Goal: Information Seeking & Learning: Learn about a topic

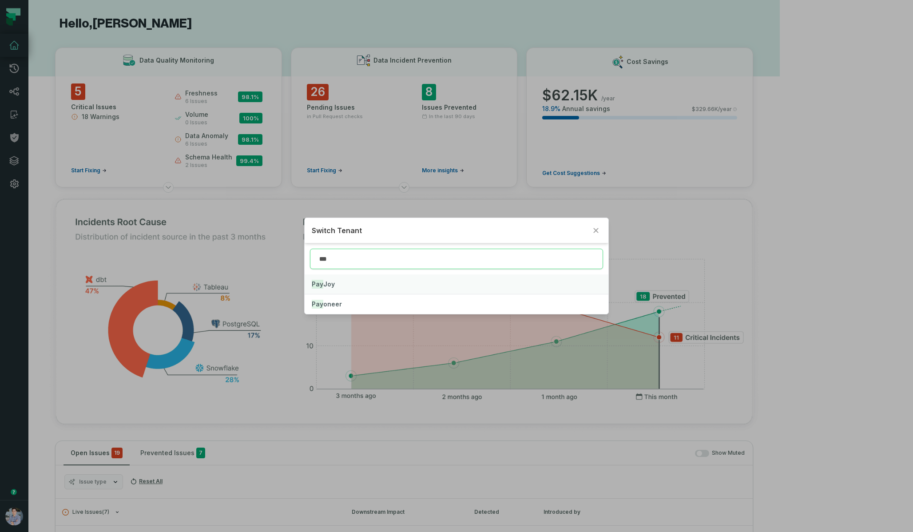
type input "***"
click at [406, 276] on button "Pay Joy" at bounding box center [456, 285] width 303 height 20
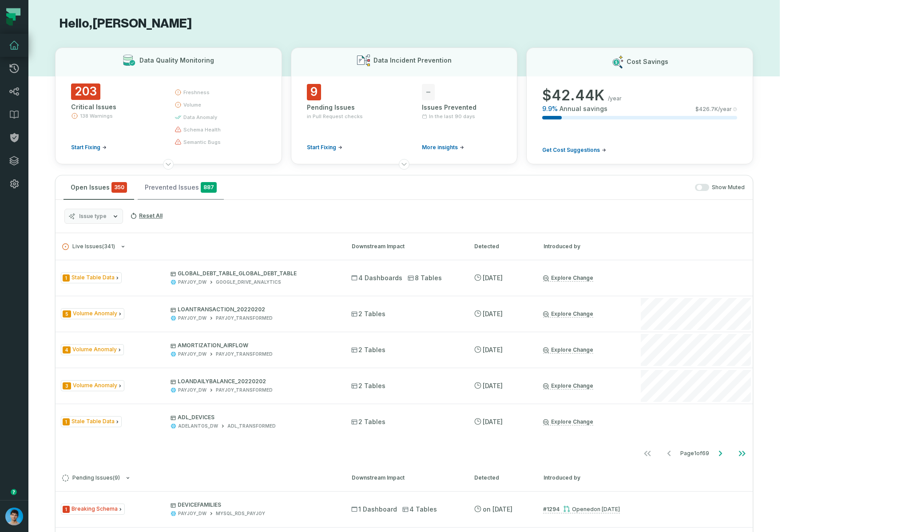
click at [180, 192] on button "Prevented Issues 887" at bounding box center [181, 187] width 86 height 24
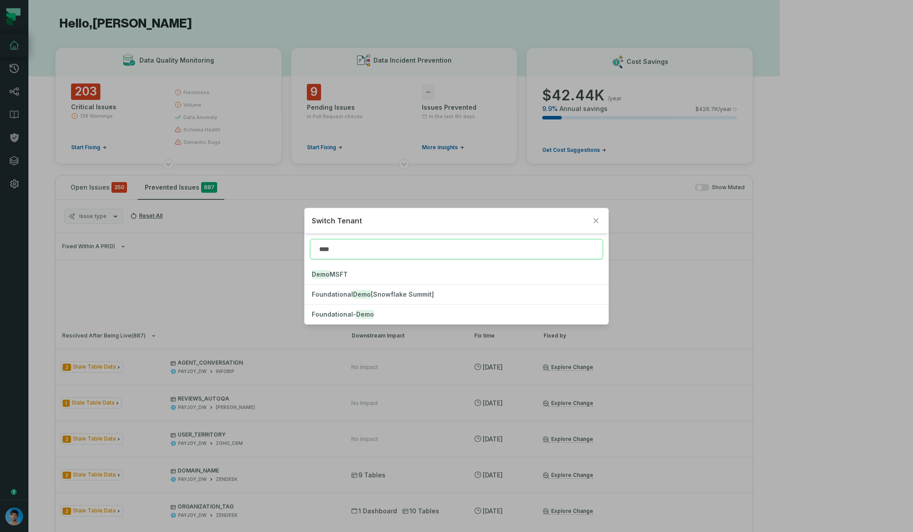
type input "****"
click button "Foundational- Demo" at bounding box center [456, 315] width 303 height 20
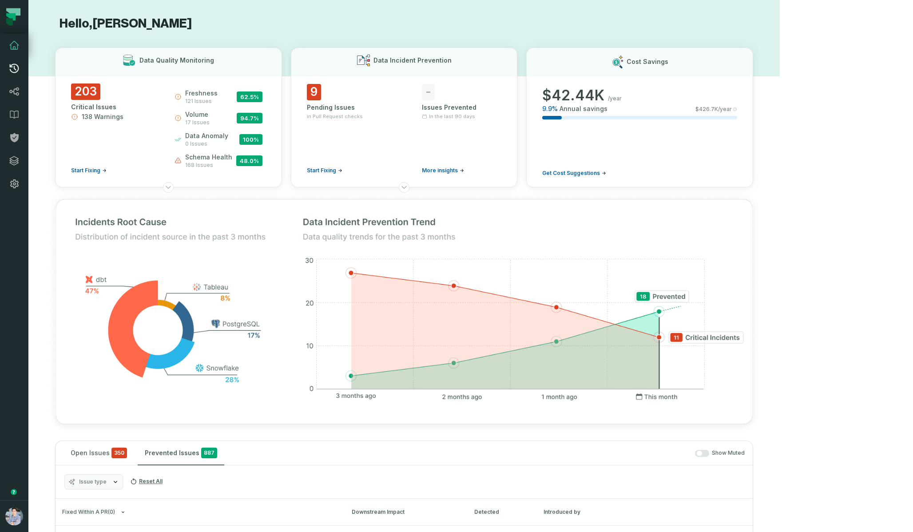
click at [14, 70] on icon at bounding box center [14, 68] width 11 height 11
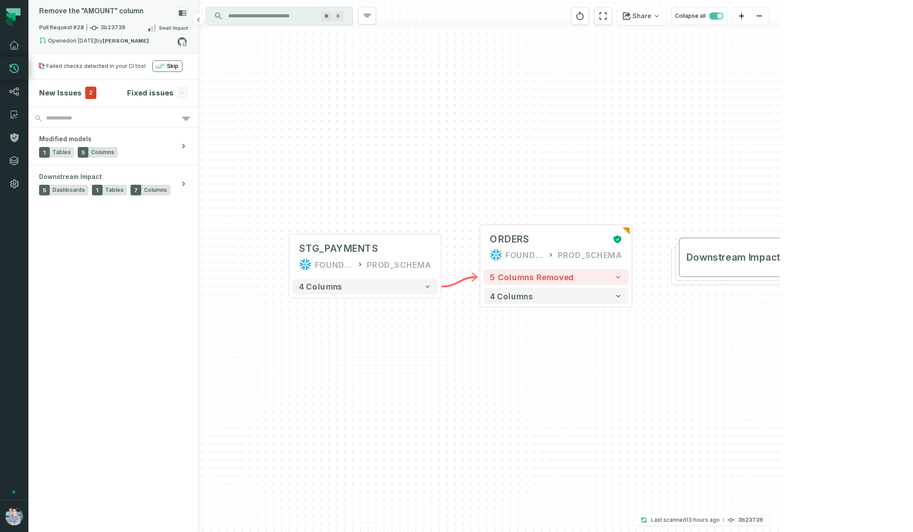
click at [125, 36] on div "Pull Request #28 3b23739 Small Impact" at bounding box center [113, 30] width 149 height 14
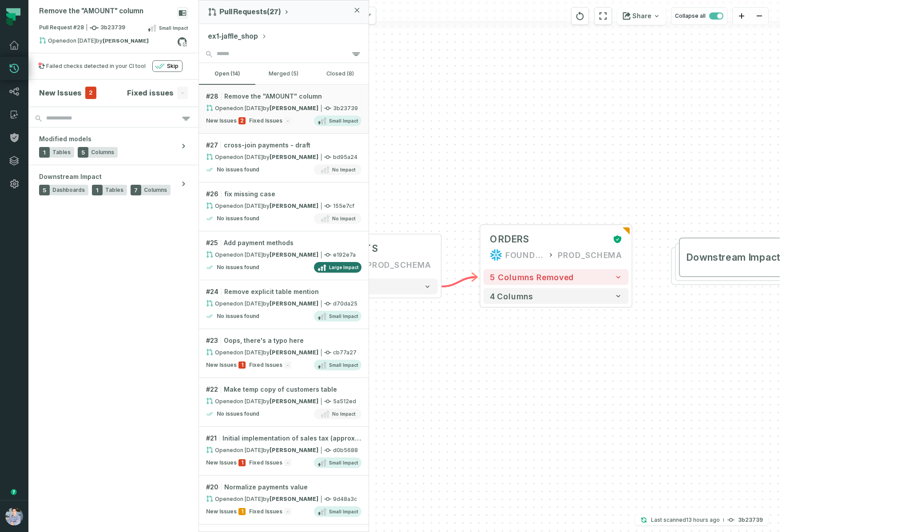
click at [610, 91] on div "+ STG_PAYMENTS FOUNDATIONAL_DB PROD_SCHEMA + 4 columns + ORDERS FOUNDATIONAL_DB…" at bounding box center [489, 266] width 581 height 532
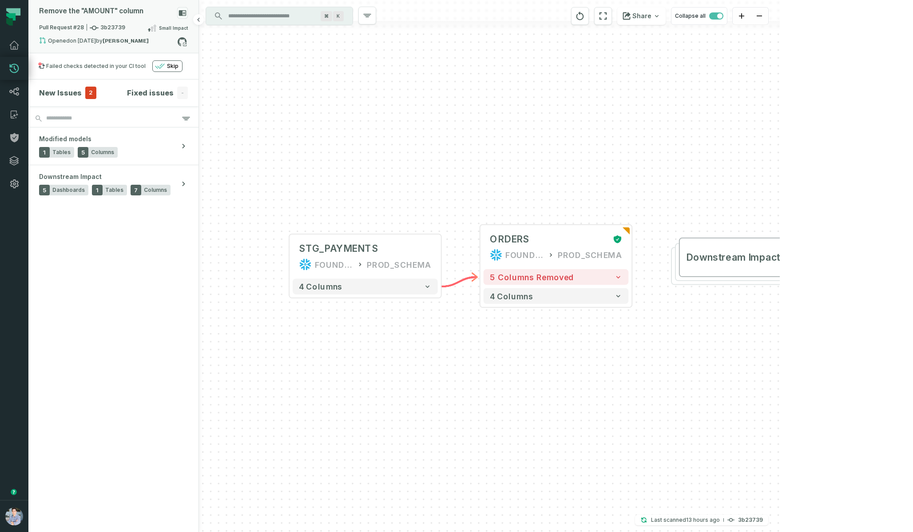
click at [118, 42] on strong "[PERSON_NAME]" at bounding box center [126, 40] width 46 height 5
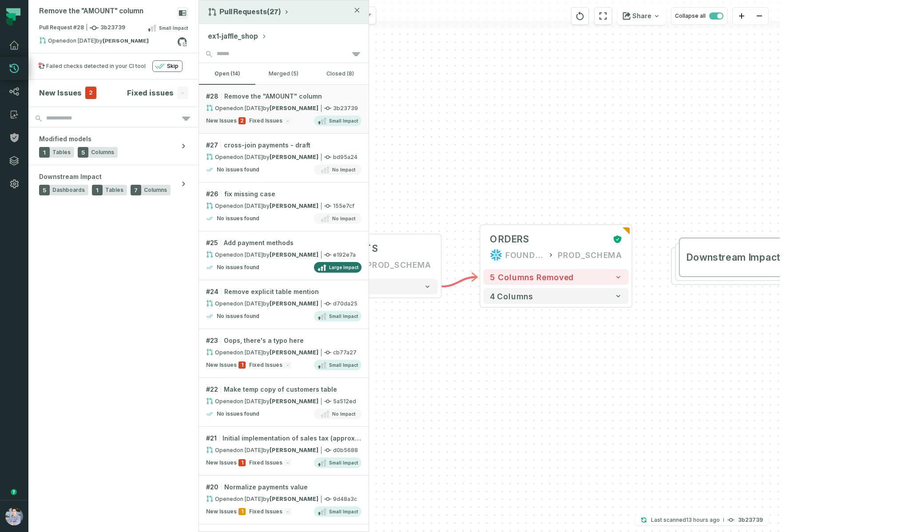
click at [238, 10] on button "Pull Requests (27)" at bounding box center [249, 12] width 82 height 9
click at [243, 33] on div "Pull Requests" at bounding box center [253, 33] width 92 height 18
click at [251, 38] on button "ex1-jaffle_shop" at bounding box center [237, 36] width 59 height 11
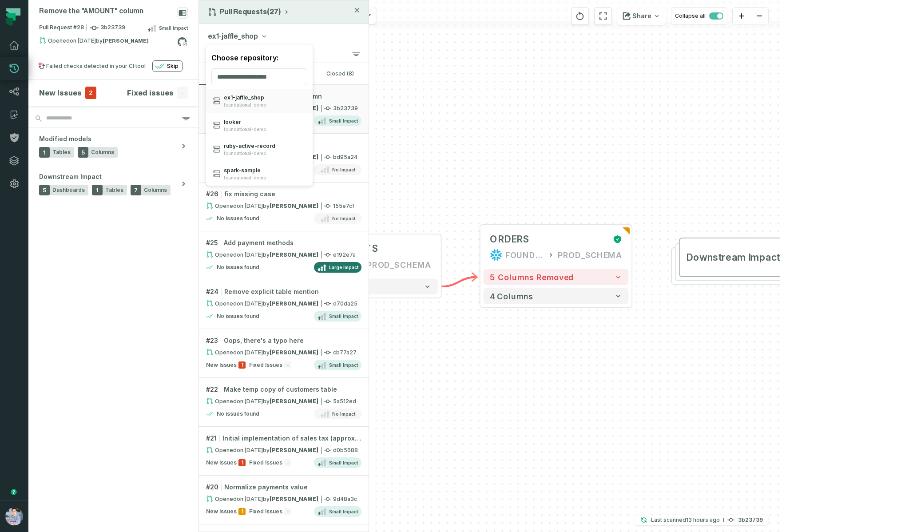
click at [260, 16] on div "Pull Requests (27) ex1-jaffle_shop Choose repository: ex1- jaffle_ shop foundat…" at bounding box center [284, 266] width 171 height 532
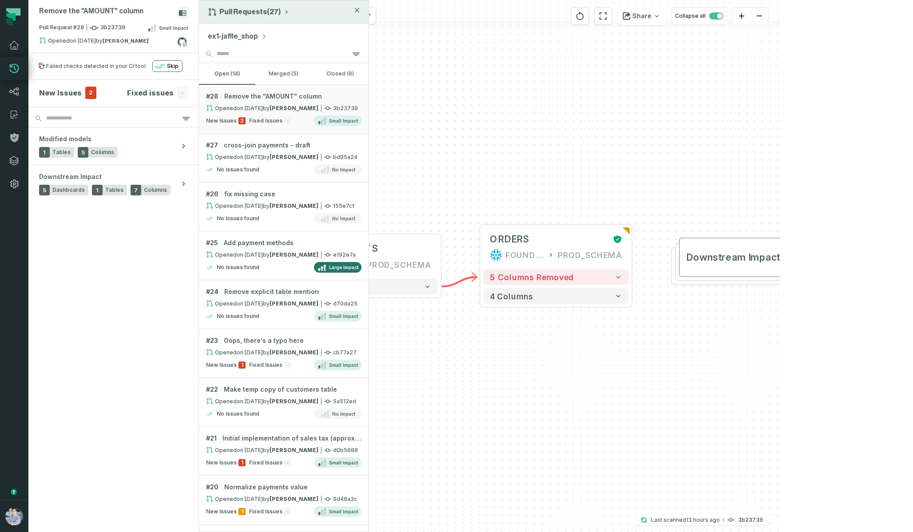
click at [258, 12] on button "Pull Requests (27)" at bounding box center [249, 12] width 82 height 9
click at [228, 51] on div "History of Changes" at bounding box center [253, 51] width 92 height 18
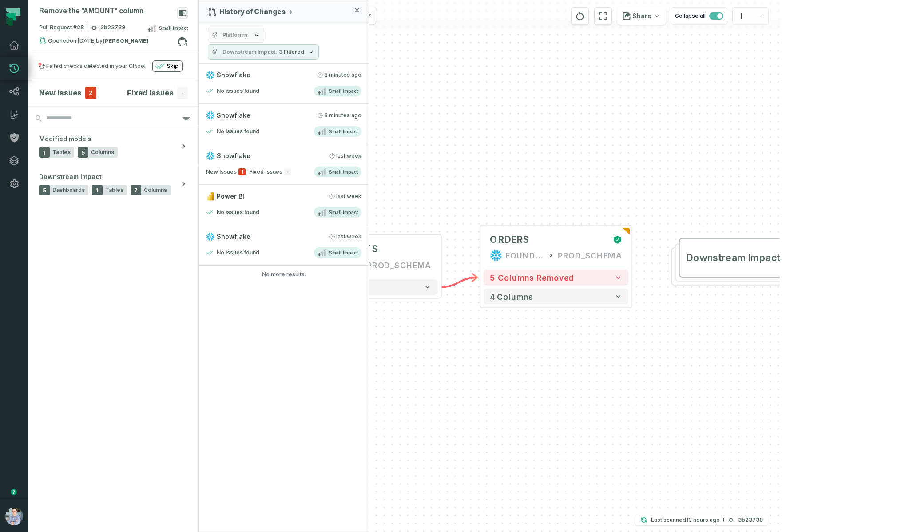
click at [558, 113] on div "+ STG_PAYMENTS FOUNDATIONAL_DB PROD_SCHEMA + 4 columns + ORDERS FOUNDATIONAL_DB…" at bounding box center [489, 266] width 581 height 532
click at [462, 187] on div "+ STG_PAYMENTS FOUNDATIONAL_DB PROD_SCHEMA + 4 columns + ORDERS FOUNDATIONAL_DB…" at bounding box center [489, 266] width 581 height 532
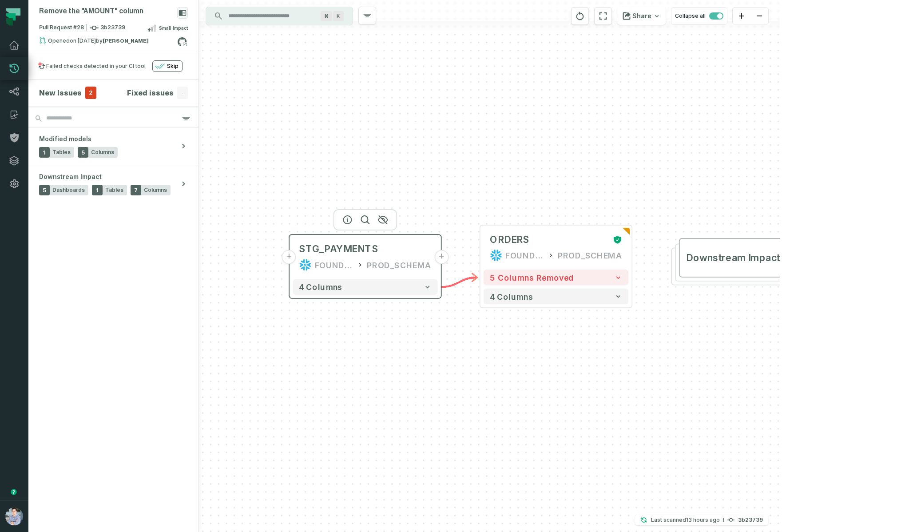
click at [290, 256] on button "+" at bounding box center [289, 257] width 14 height 14
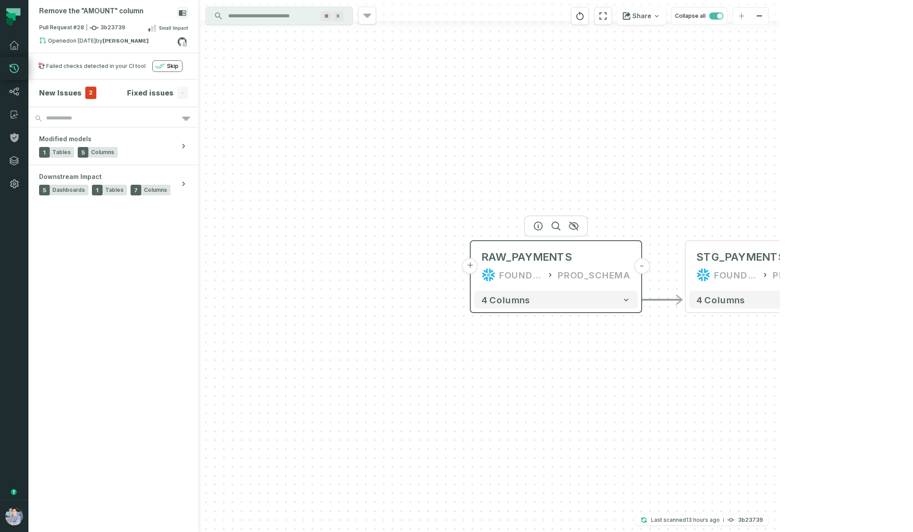
click at [472, 266] on button "+" at bounding box center [470, 266] width 16 height 16
click at [473, 266] on button "+" at bounding box center [470, 266] width 16 height 16
click at [466, 264] on button "+" at bounding box center [470, 266] width 16 height 16
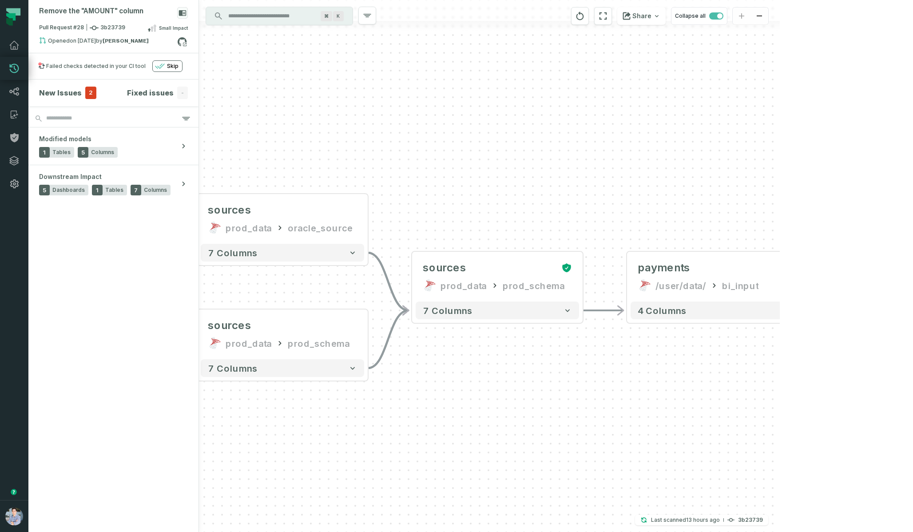
drag, startPoint x: 764, startPoint y: 366, endPoint x: 491, endPoint y: 366, distance: 273.2
click at [491, 366] on div "sources prod_data oracle_source - 7 columns sources prod_data prod_schema - 7 c…" at bounding box center [489, 266] width 581 height 532
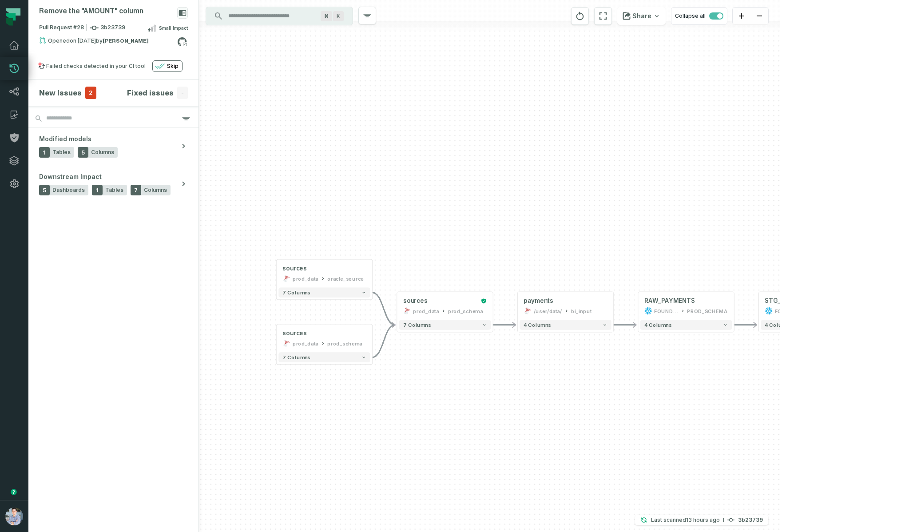
drag, startPoint x: 504, startPoint y: 386, endPoint x: 454, endPoint y: 374, distance: 51.2
click at [454, 374] on div "sources prod_data oracle_source - 7 columns sources prod_data prod_schema - 7 c…" at bounding box center [489, 266] width 581 height 532
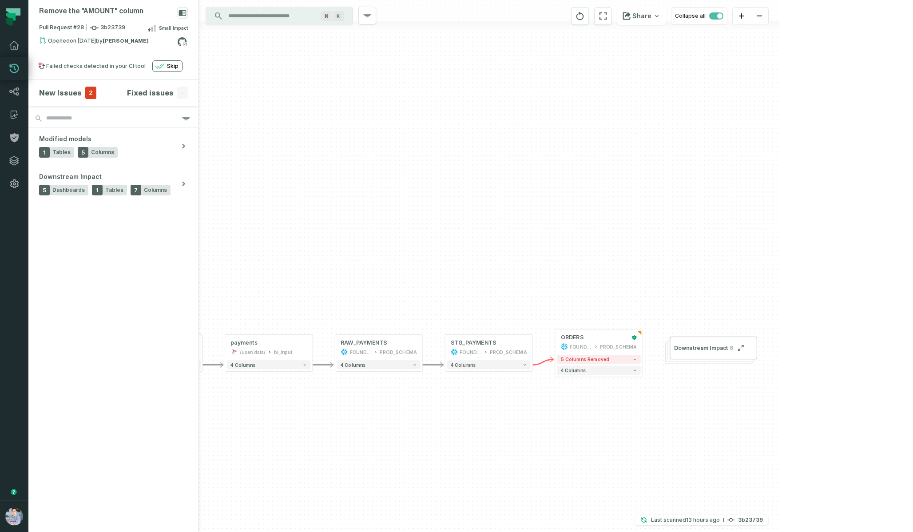
drag, startPoint x: 800, startPoint y: 223, endPoint x: 510, endPoint y: 259, distance: 292.2
click at [510, 259] on div "sources prod_data oracle_source - 7 columns sources prod_data prod_schema - 7 c…" at bounding box center [489, 266] width 581 height 532
click at [643, 340] on button "+" at bounding box center [642, 342] width 8 height 8
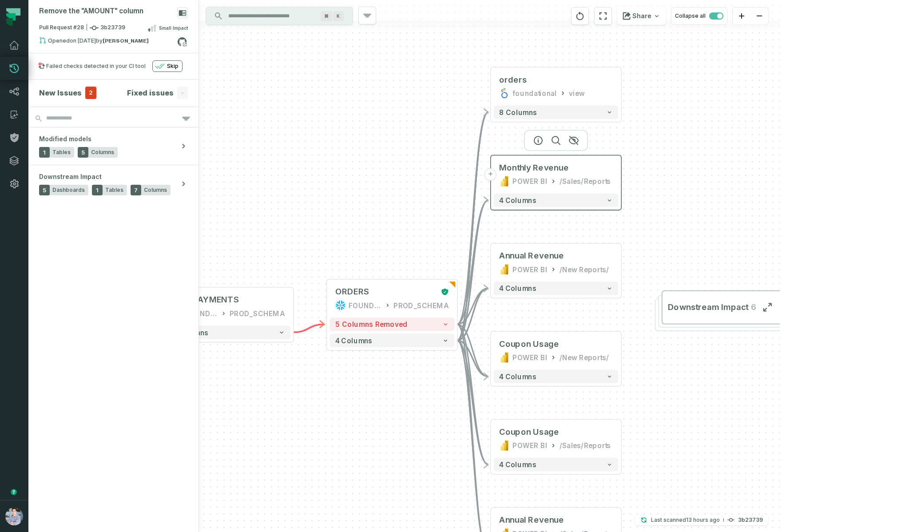
click at [491, 173] on button "+" at bounding box center [491, 174] width 12 height 12
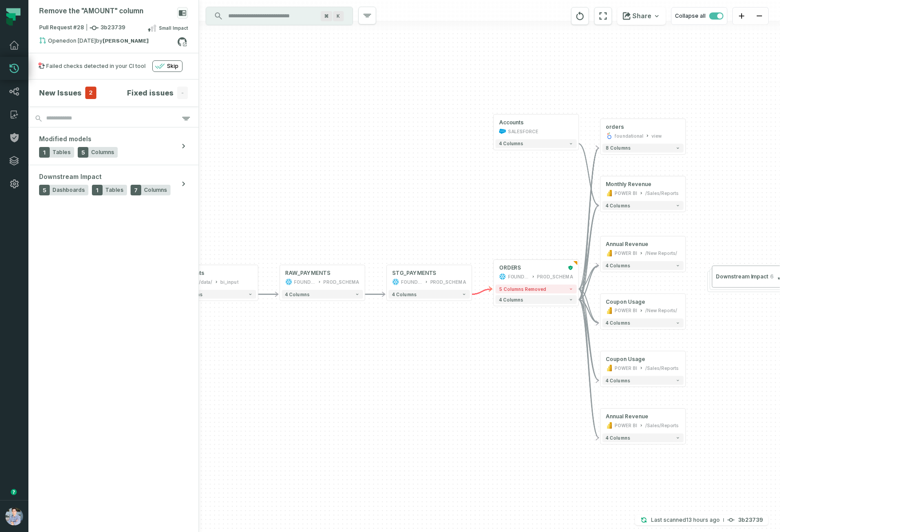
drag, startPoint x: 569, startPoint y: 412, endPoint x: 539, endPoint y: 187, distance: 226.8
click at [539, 187] on div "Accounts SALESFORCE + 4 columns + orders foundational view + 8 columns - Monthl…" at bounding box center [489, 266] width 581 height 532
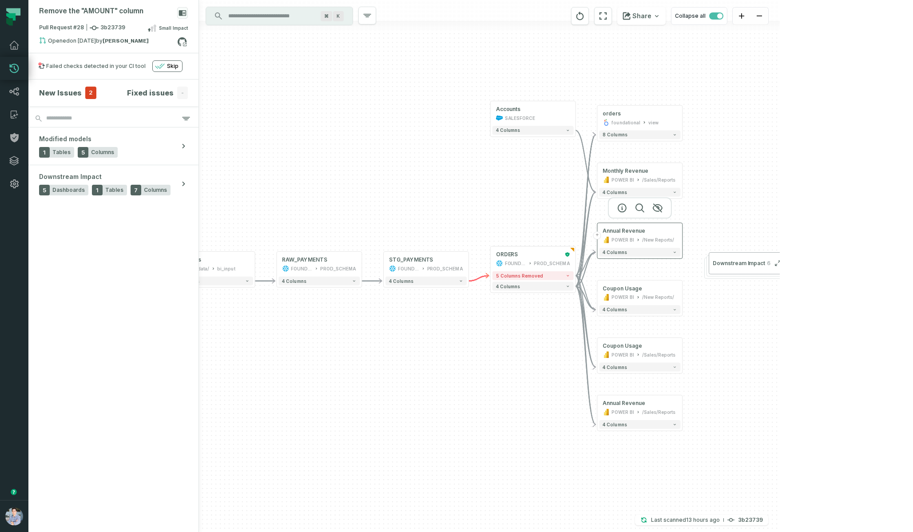
click at [597, 234] on button "+" at bounding box center [597, 235] width 8 height 8
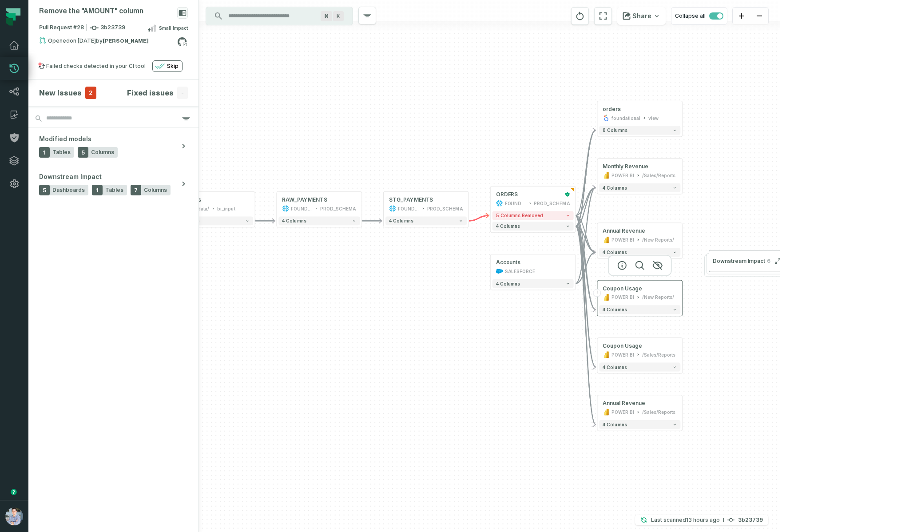
click at [597, 291] on button "+" at bounding box center [597, 293] width 8 height 8
click at [597, 352] on button "+" at bounding box center [597, 350] width 8 height 8
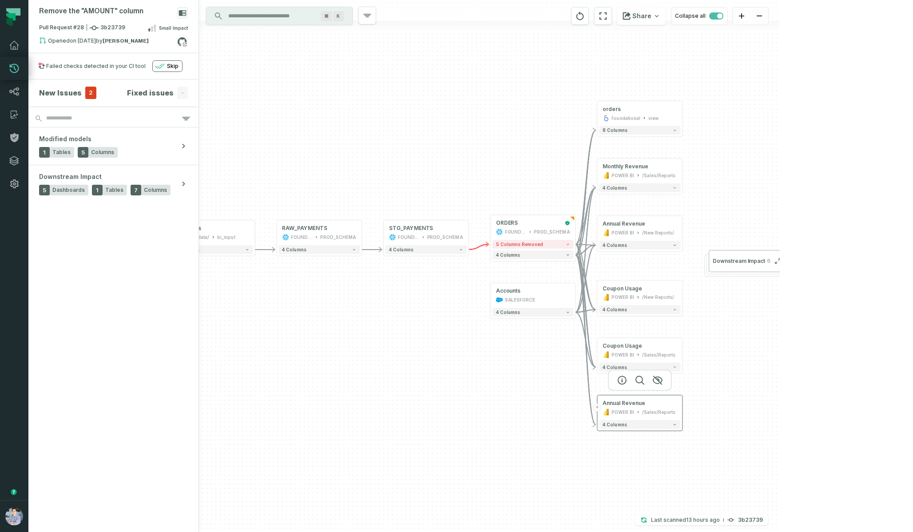
click at [599, 409] on button "+" at bounding box center [597, 408] width 8 height 8
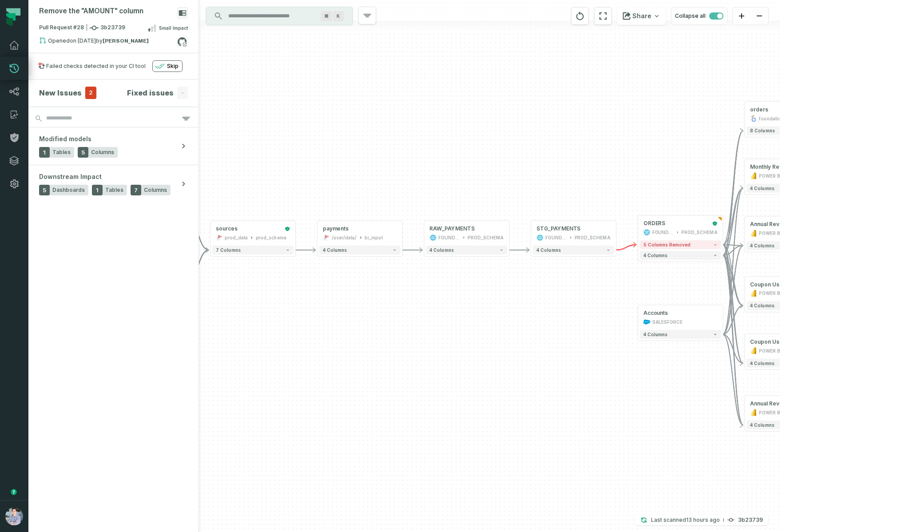
drag, startPoint x: 461, startPoint y: 440, endPoint x: 609, endPoint y: 440, distance: 147.5
click at [609, 440] on div "Accounts SALESFORCE + 4 columns + orders foundational view + 8 columns - Monthl…" at bounding box center [489, 266] width 581 height 532
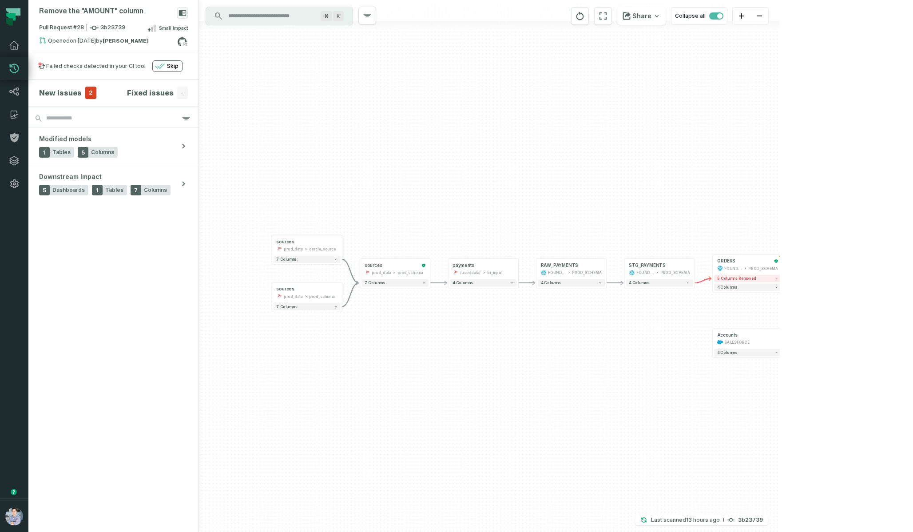
drag, startPoint x: 481, startPoint y: 401, endPoint x: 554, endPoint y: 401, distance: 73.7
click at [554, 401] on div "Accounts SALESFORCE + 4 columns + orders foundational view + 8 columns - Monthl…" at bounding box center [489, 266] width 581 height 532
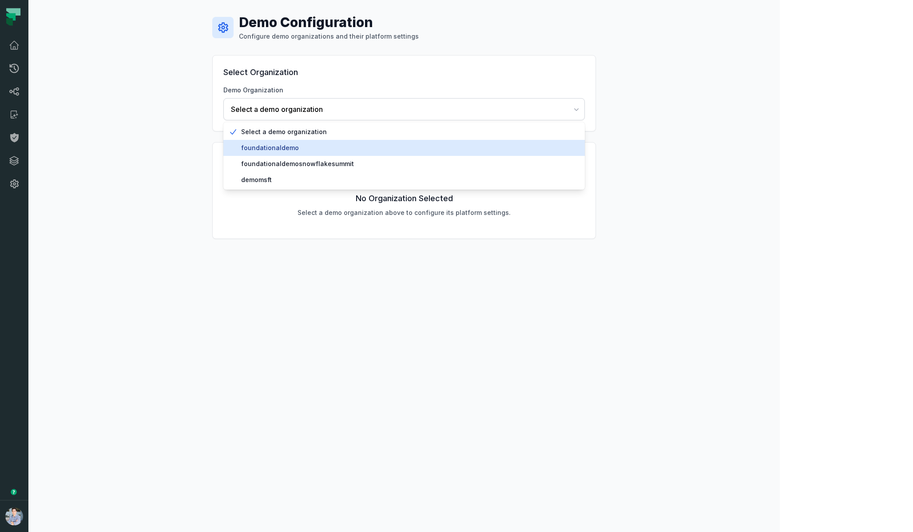
click at [353, 154] on div "foundationaldemo" at bounding box center [404, 148] width 362 height 16
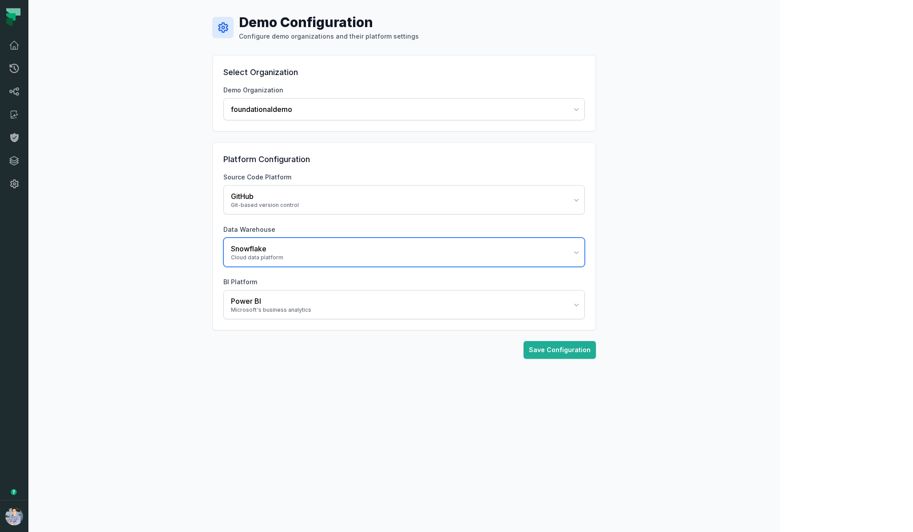
click at [348, 258] on div "Cloud data platform" at bounding box center [399, 257] width 336 height 7
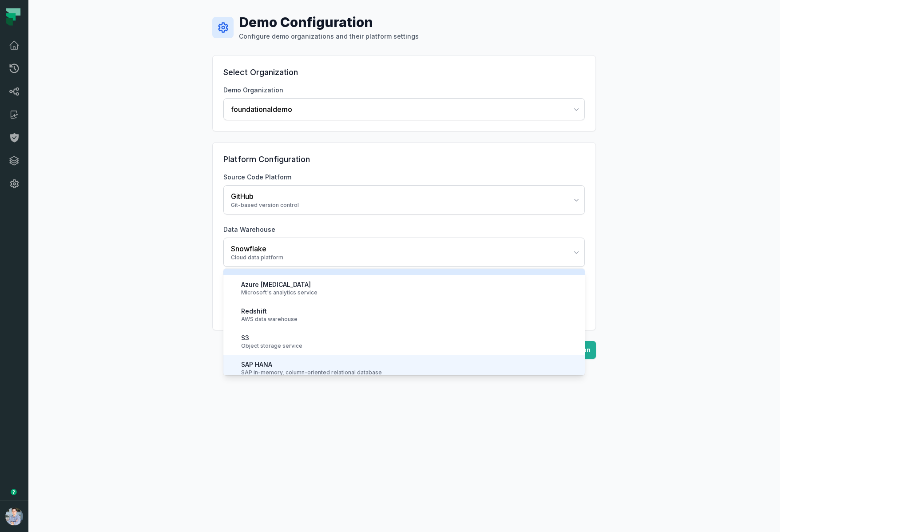
scroll to position [163, 0]
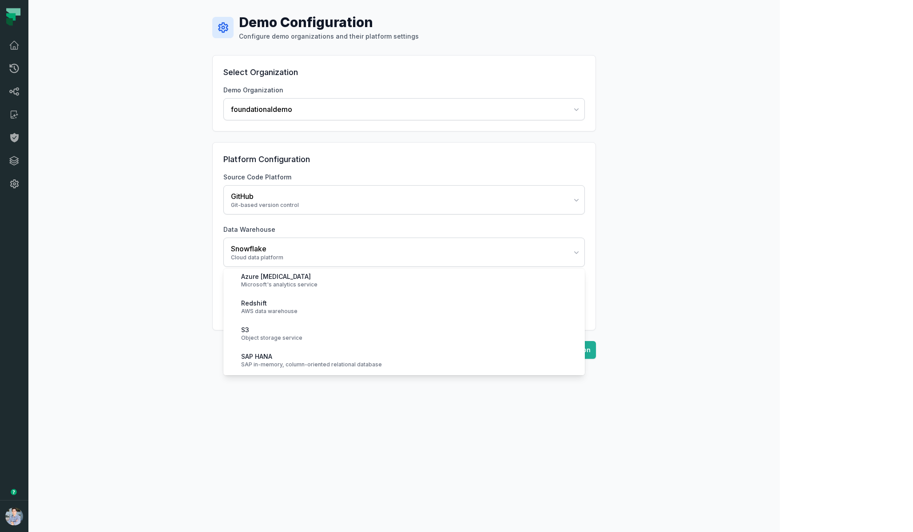
click at [370, 447] on div "Demo Configuration Configure demo organizations and their platform settings Sel…" at bounding box center [404, 266] width 752 height 532
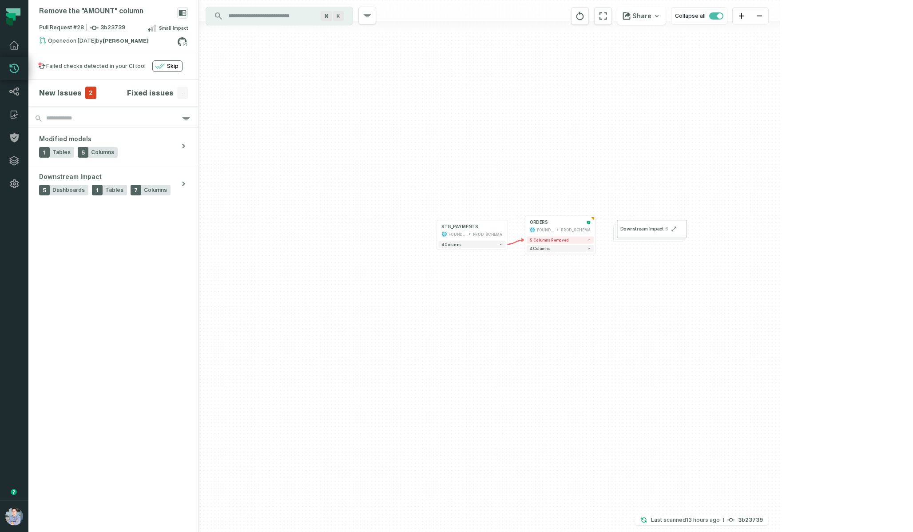
drag, startPoint x: 675, startPoint y: 200, endPoint x: 508, endPoint y: 188, distance: 167.4
click at [505, 188] on div "+ ORDERS FOUNDATIONAL_DB PROD_SCHEMA + 5 columns removed 4 columns + STG_PAYMEN…" at bounding box center [489, 266] width 581 height 532
